Goal: Book appointment/travel/reservation

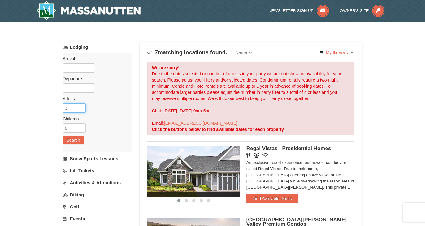
click at [80, 108] on input "3" at bounding box center [74, 108] width 23 height 9
click at [80, 106] on input "4" at bounding box center [74, 108] width 23 height 9
click at [81, 110] on input "3" at bounding box center [74, 108] width 23 height 9
type input "2"
click at [81, 110] on input "2" at bounding box center [74, 108] width 23 height 9
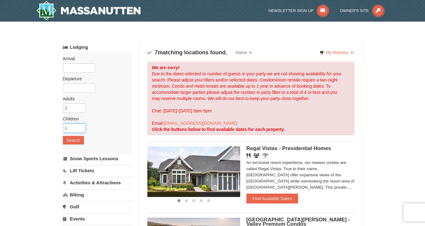
click at [81, 127] on input "1" at bounding box center [74, 128] width 23 height 9
type input "2"
click at [81, 127] on input "2" at bounding box center [74, 128] width 23 height 9
click at [77, 141] on button "Search" at bounding box center [73, 140] width 21 height 9
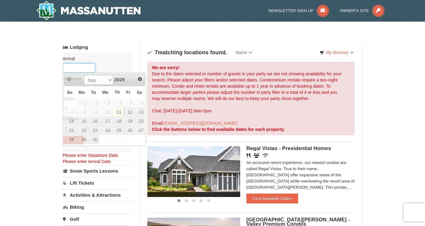
click at [87, 70] on input "text" at bounding box center [79, 67] width 32 height 9
click at [127, 111] on link "12" at bounding box center [128, 112] width 11 height 9
type input "[DATE]"
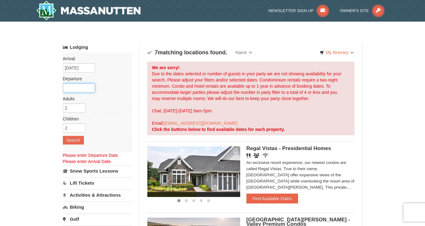
click at [88, 91] on input "text" at bounding box center [79, 87] width 32 height 9
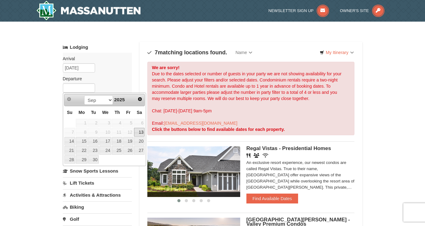
click at [138, 133] on link "13" at bounding box center [139, 132] width 11 height 9
type input "[DATE]"
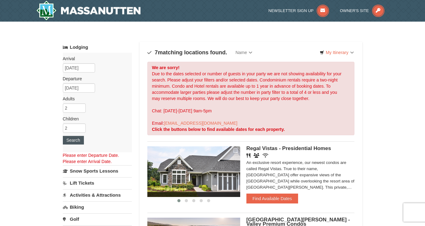
click at [74, 140] on button "Search" at bounding box center [73, 140] width 21 height 9
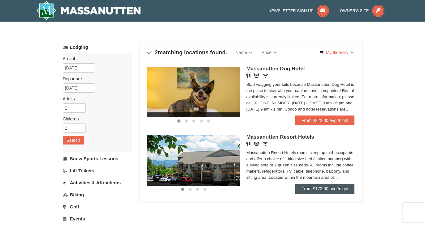
click at [325, 189] on link "From $172.00 avg /night" at bounding box center [324, 189] width 59 height 10
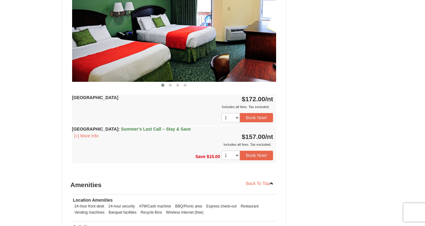
scroll to position [296, 0]
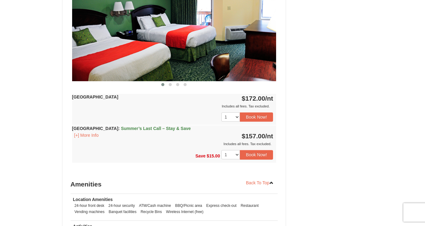
click at [152, 130] on span "Summer’s Last Call – Stay & Save" at bounding box center [156, 128] width 70 height 5
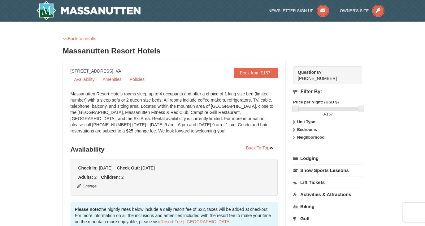
scroll to position [0, 0]
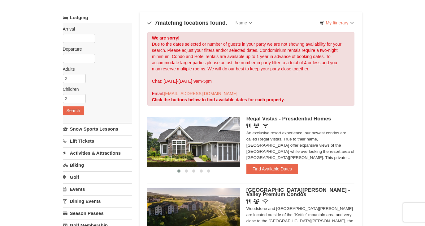
scroll to position [29, 0]
click at [82, 39] on input "text" at bounding box center [79, 38] width 32 height 9
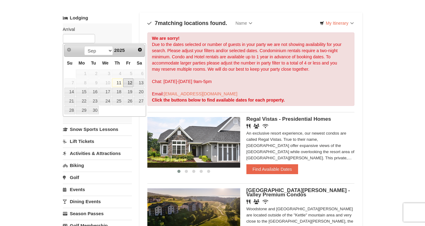
click at [130, 82] on link "12" at bounding box center [128, 83] width 11 height 9
type input "[DATE]"
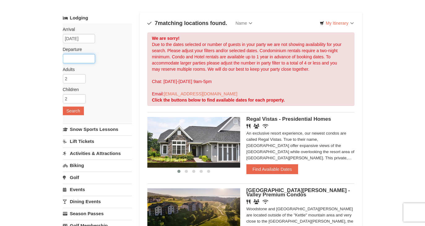
click at [91, 59] on input "text" at bounding box center [79, 58] width 32 height 9
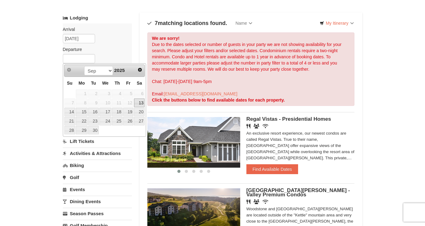
click at [142, 101] on link "13" at bounding box center [139, 103] width 11 height 9
type input "[DATE]"
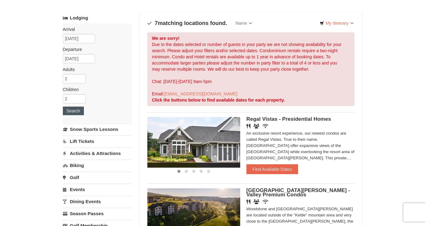
click at [72, 110] on button "Search" at bounding box center [73, 111] width 21 height 9
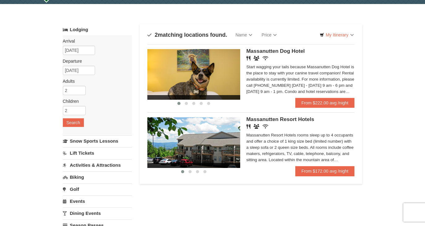
scroll to position [18, 0]
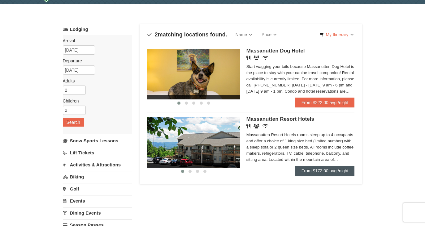
click at [323, 168] on link "From $172.00 avg /night" at bounding box center [324, 171] width 59 height 10
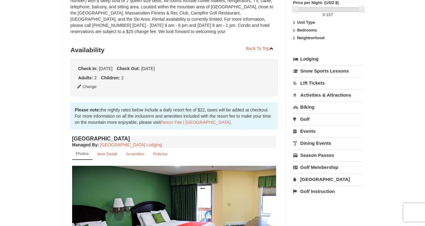
scroll to position [102, 0]
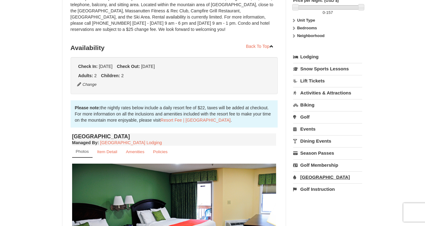
click at [317, 176] on link "[GEOGRAPHIC_DATA]" at bounding box center [327, 177] width 69 height 11
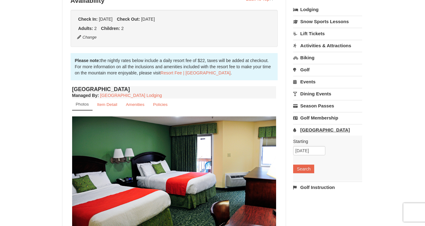
scroll to position [150, 0]
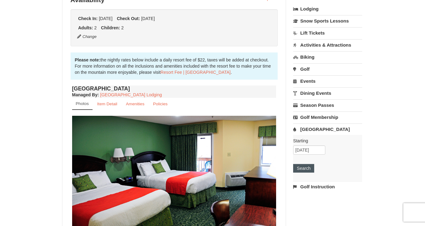
click at [309, 169] on button "Search" at bounding box center [303, 168] width 21 height 9
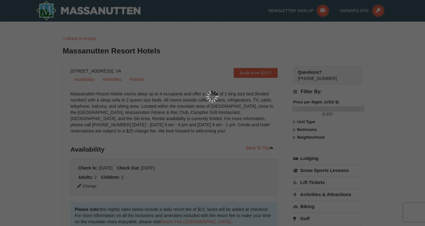
scroll to position [0, 0]
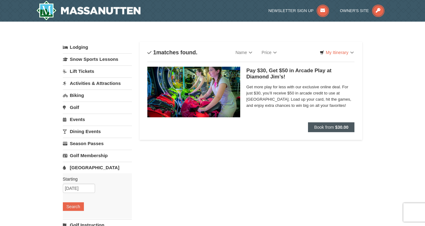
click at [327, 129] on span "Book from" at bounding box center [324, 127] width 20 height 5
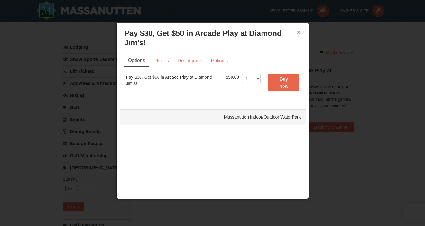
click at [300, 33] on button "×" at bounding box center [299, 32] width 4 height 6
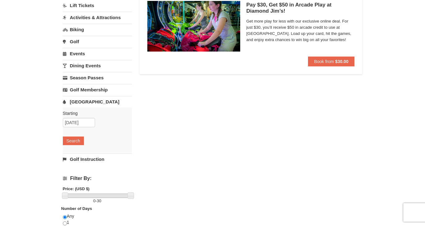
scroll to position [76, 0]
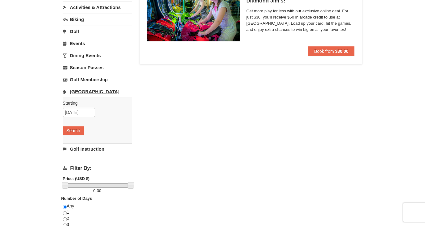
click at [82, 92] on link "[GEOGRAPHIC_DATA]" at bounding box center [97, 91] width 69 height 11
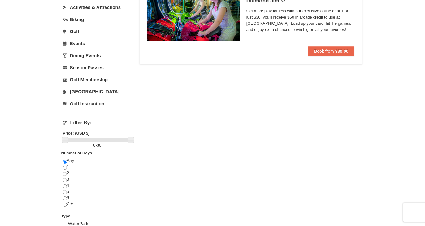
click at [82, 92] on link "[GEOGRAPHIC_DATA]" at bounding box center [97, 91] width 69 height 11
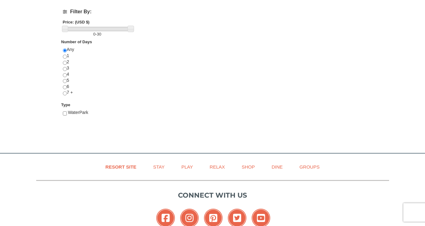
scroll to position [234, 0]
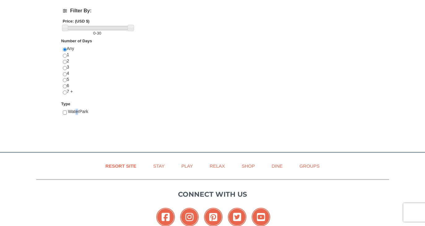
click at [76, 110] on span "WaterPark" at bounding box center [78, 111] width 20 height 5
click at [65, 111] on input "checkbox" at bounding box center [65, 113] width 4 height 4
checkbox input "true"
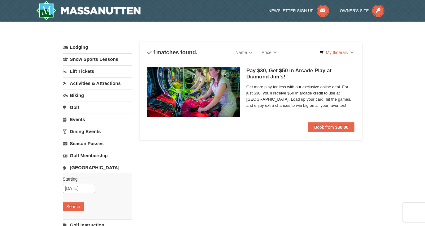
scroll to position [0, 0]
